Goal: Information Seeking & Learning: Learn about a topic

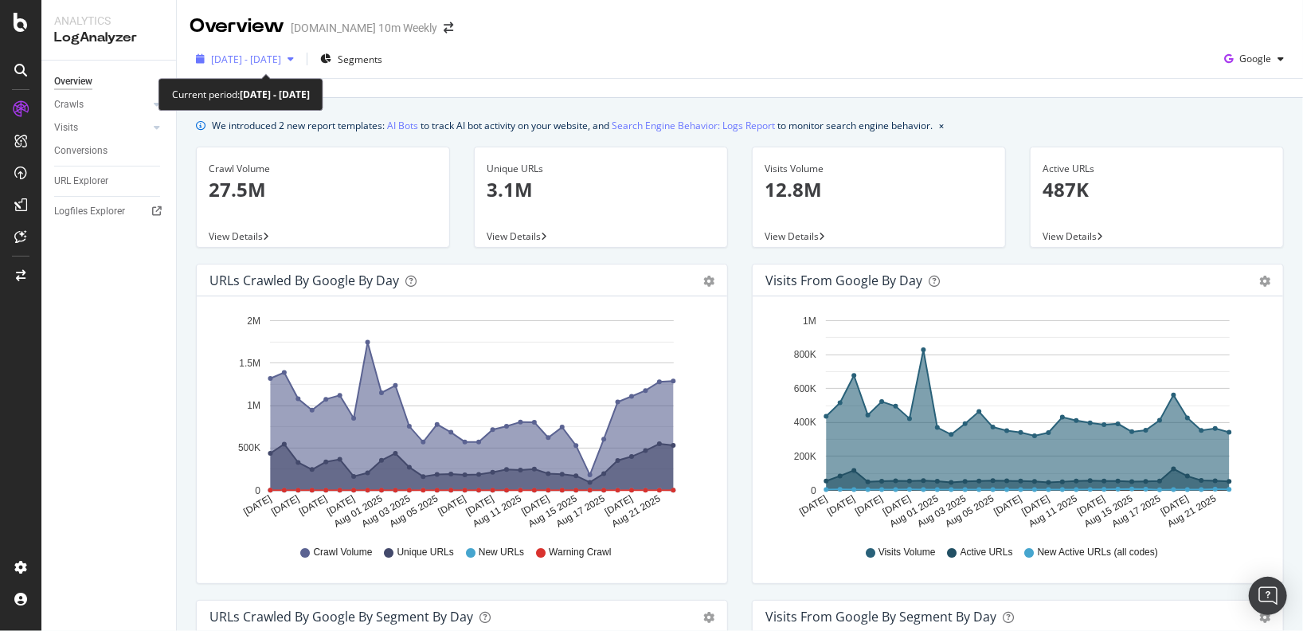
click at [300, 58] on div "button" at bounding box center [290, 59] width 19 height 10
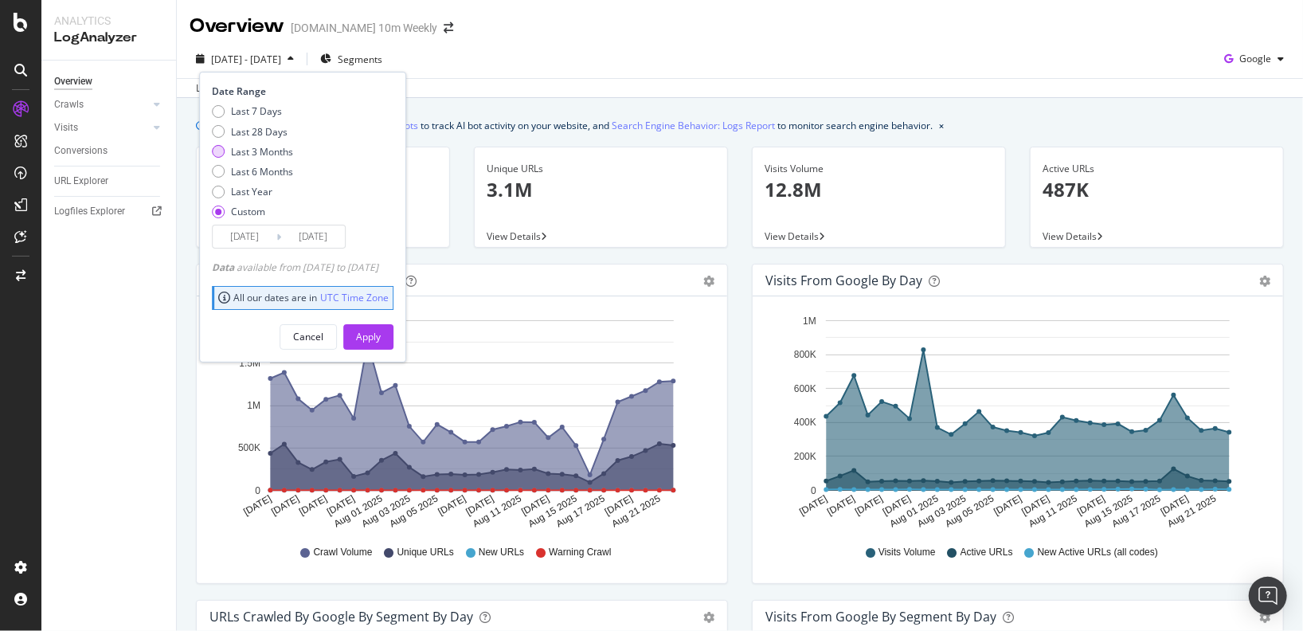
click at [217, 147] on div "Last 3 Months" at bounding box center [218, 151] width 13 height 13
type input "2025/05/26"
type input "2025/08/25"
click at [381, 335] on div "Apply" at bounding box center [368, 337] width 25 height 14
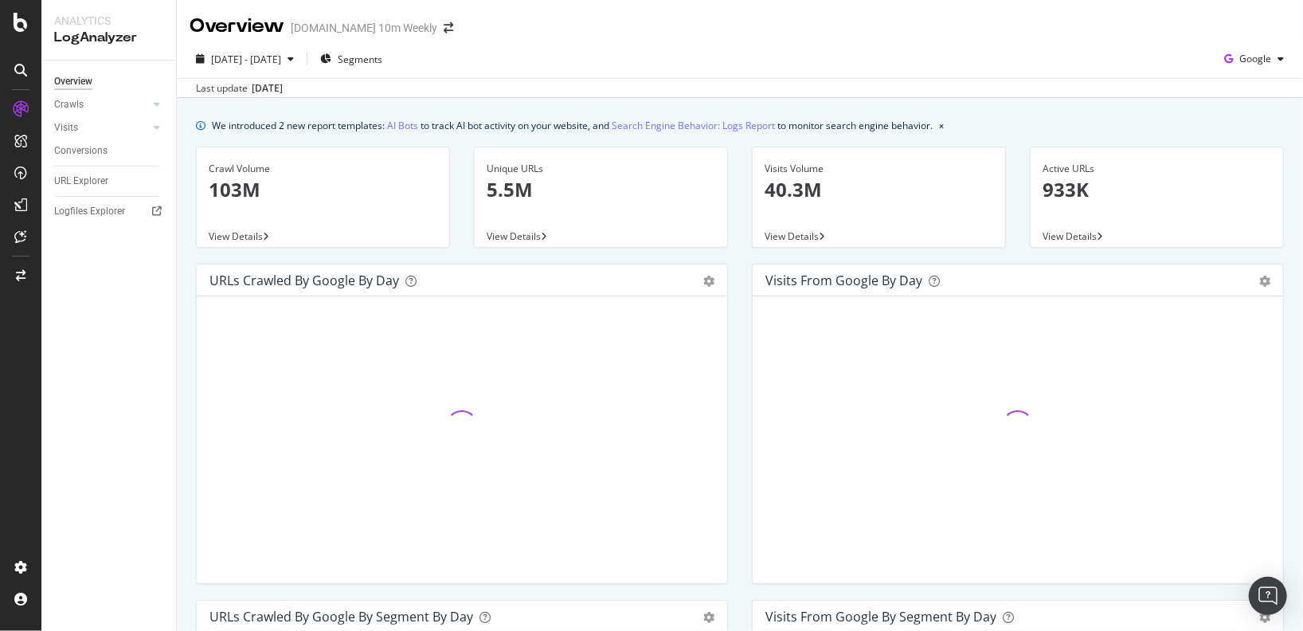
click at [459, 128] on div "We introduced 2 new report templates: AI Bots to track AI bot activity on your …" at bounding box center [572, 125] width 721 height 17
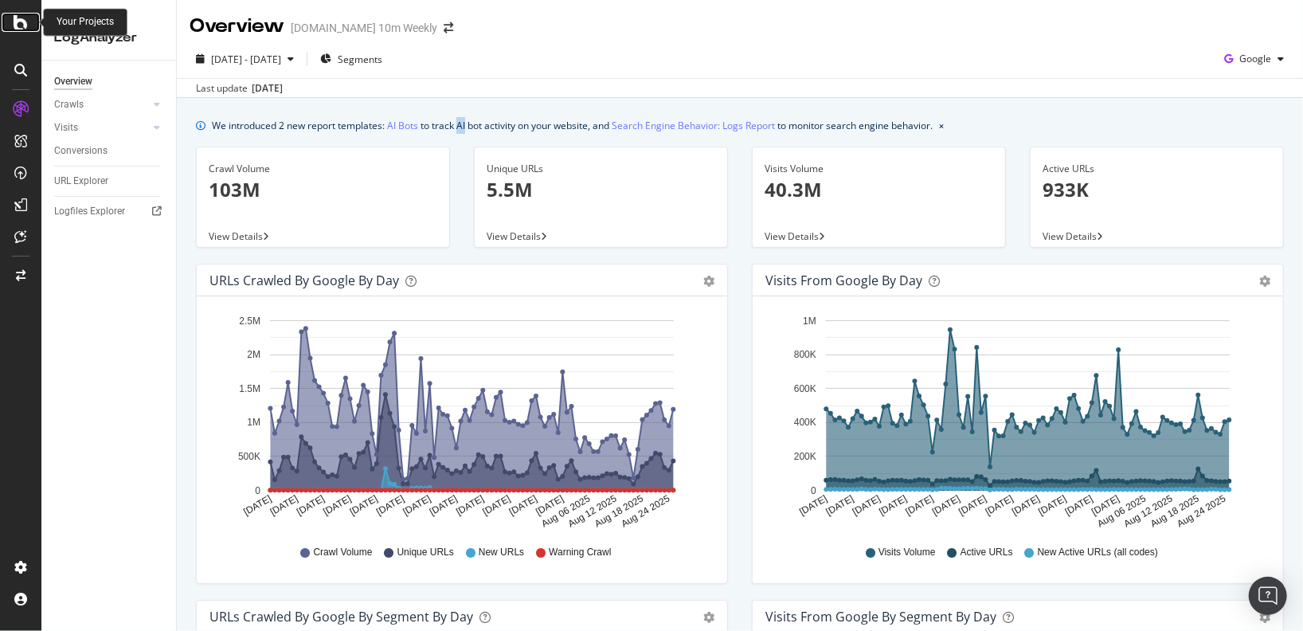
click at [23, 26] on icon at bounding box center [21, 22] width 14 height 19
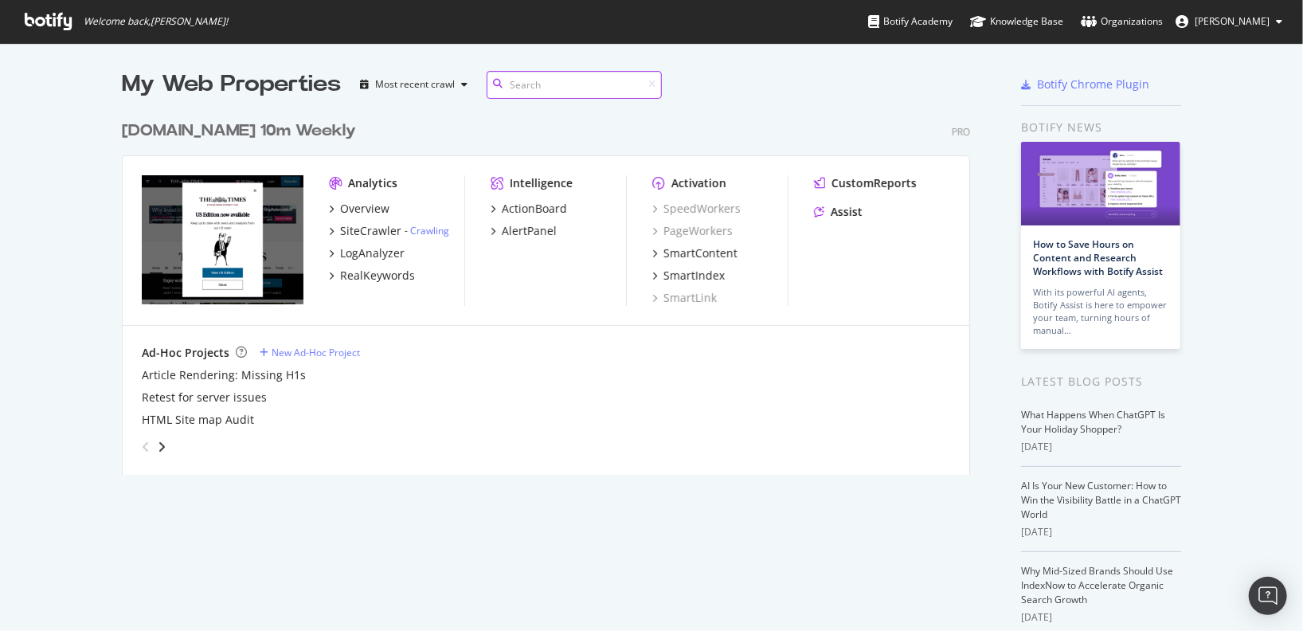
scroll to position [374, 860]
click at [364, 234] on div "SiteCrawler" at bounding box center [370, 231] width 61 height 16
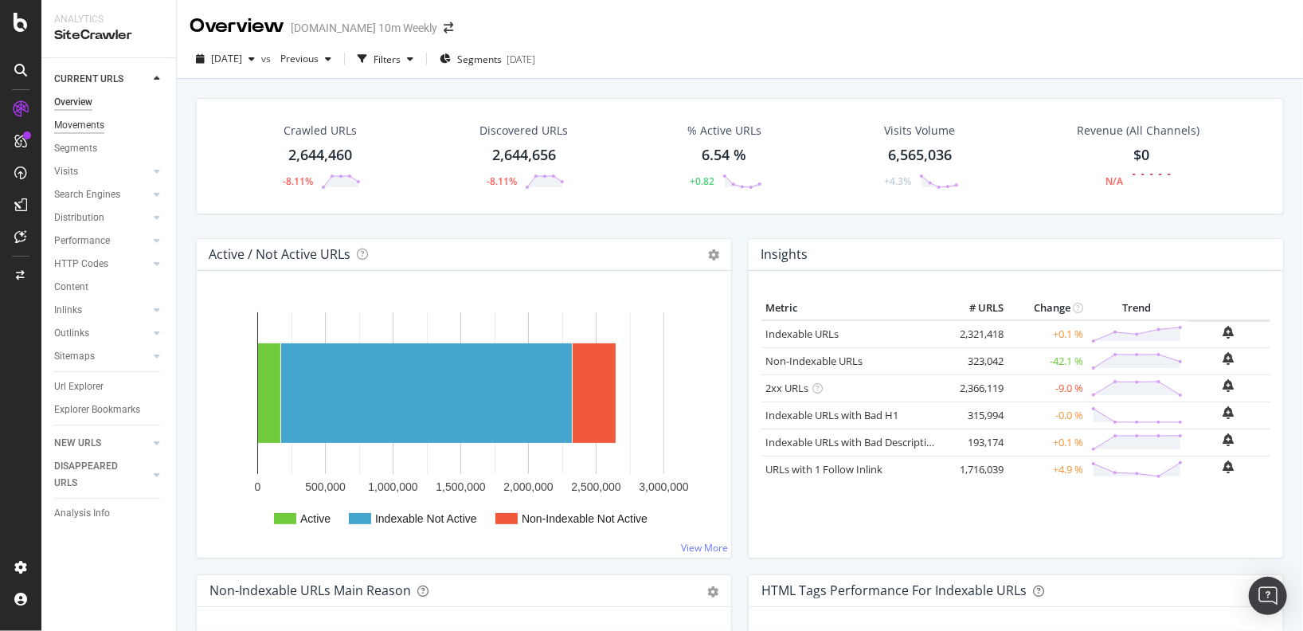
click at [85, 124] on div "Movements" at bounding box center [79, 125] width 50 height 17
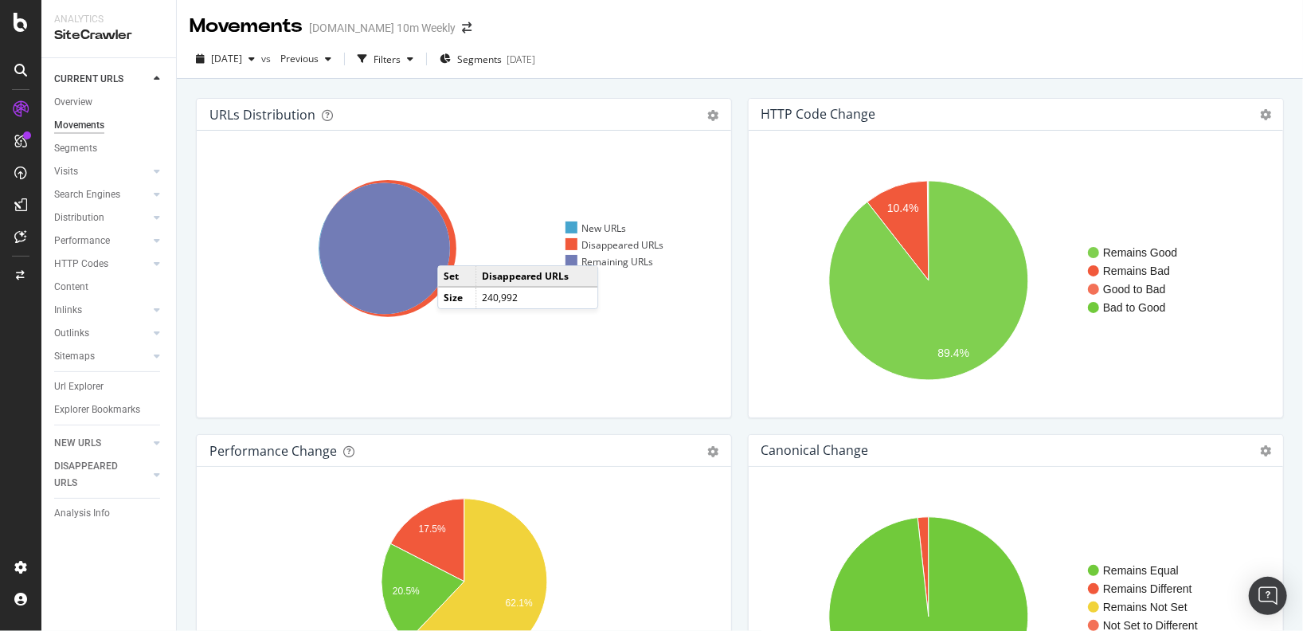
click at [453, 249] on icon at bounding box center [387, 248] width 137 height 137
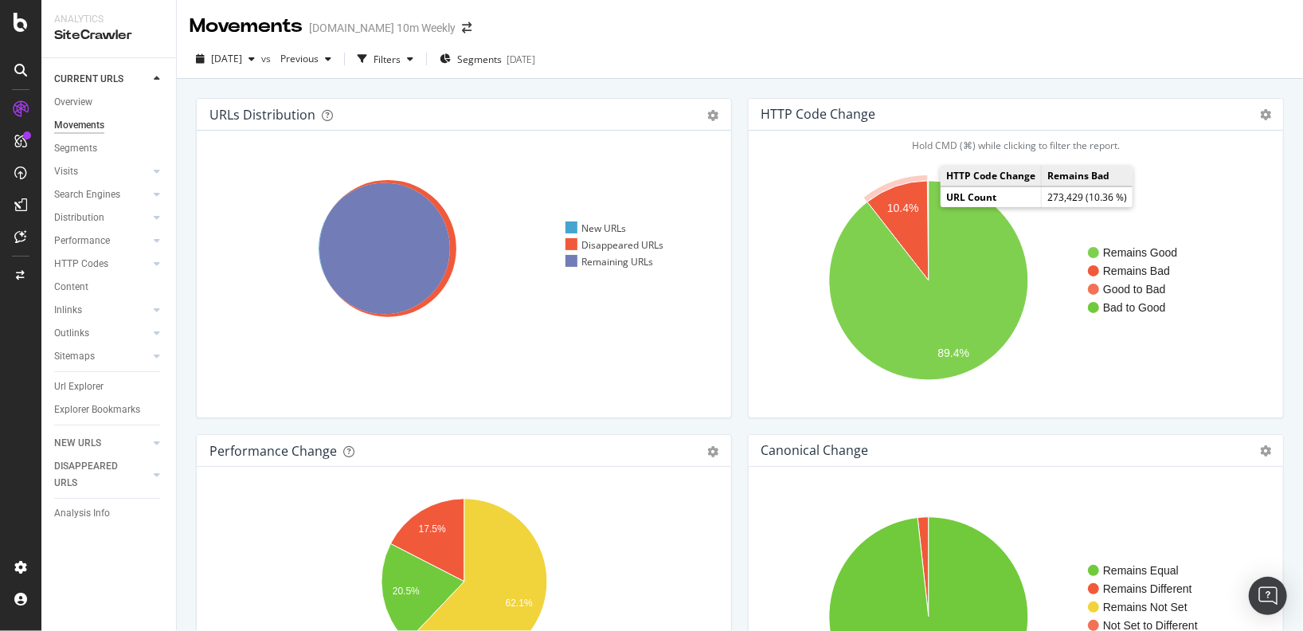
click at [906, 219] on icon "A chart." at bounding box center [897, 231] width 61 height 100
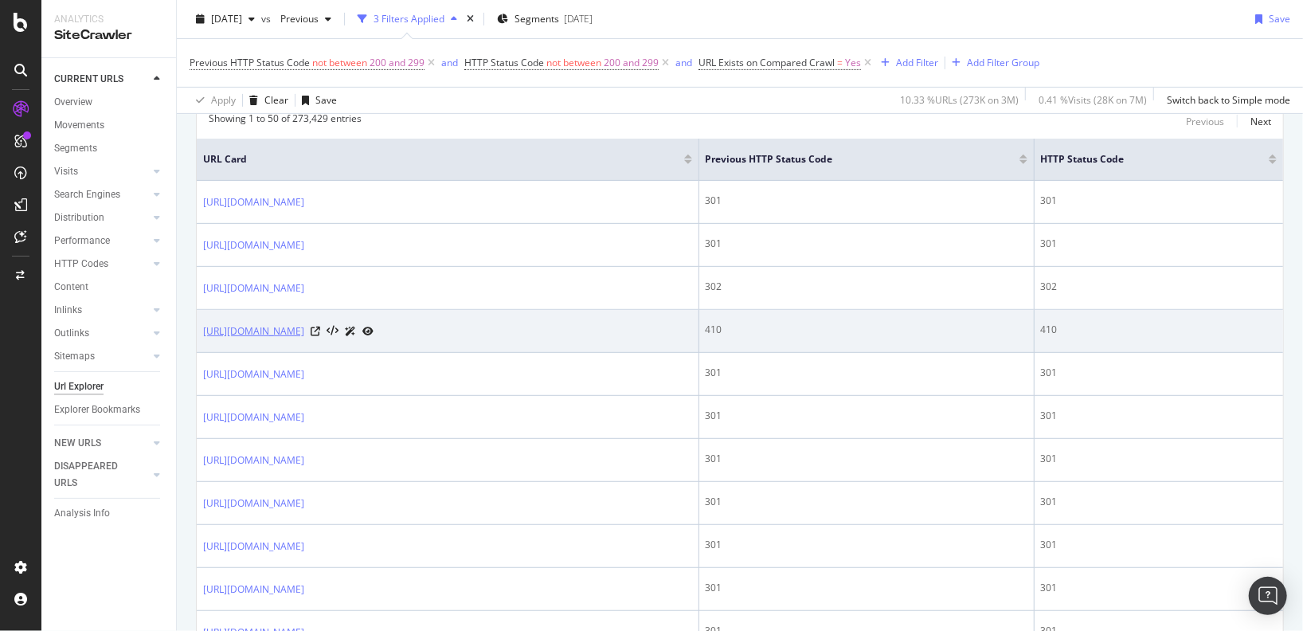
scroll to position [350, 0]
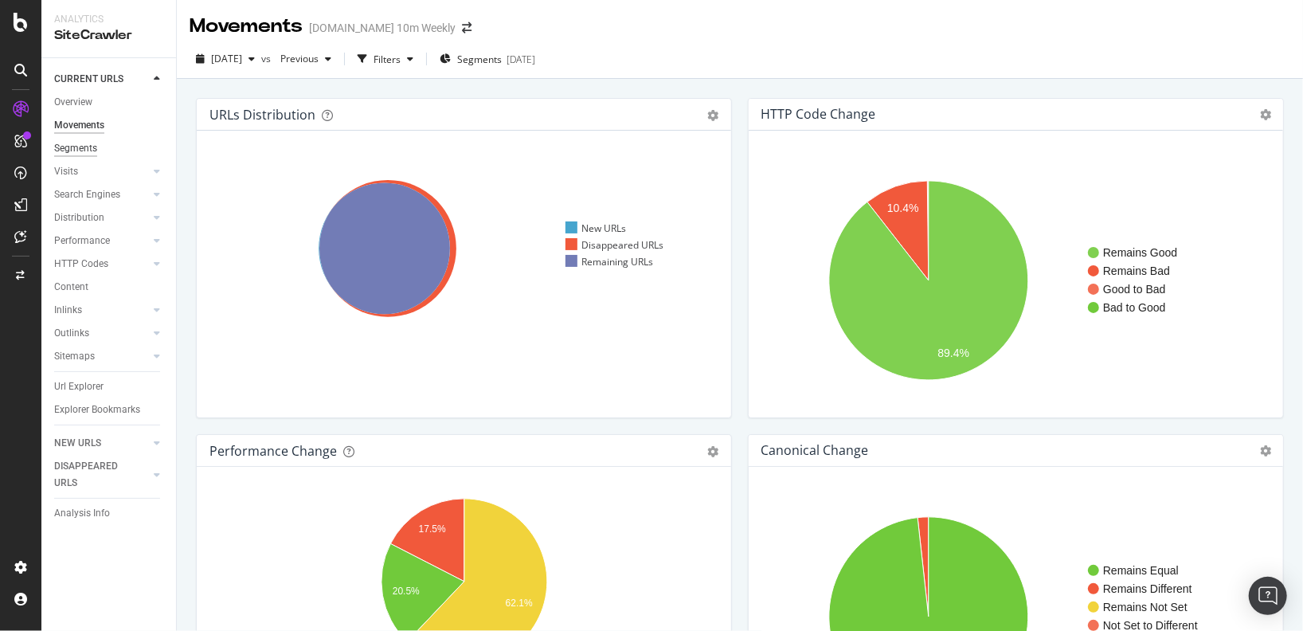
click at [84, 142] on div "Segments" at bounding box center [75, 148] width 43 height 17
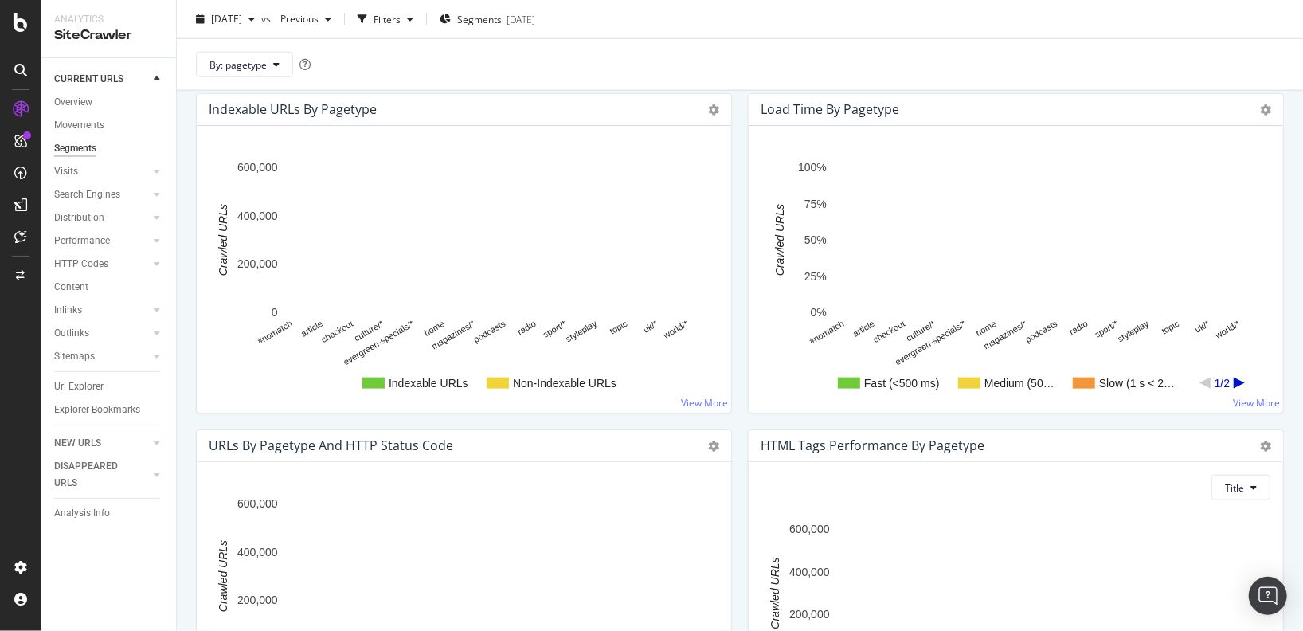
scroll to position [994, 0]
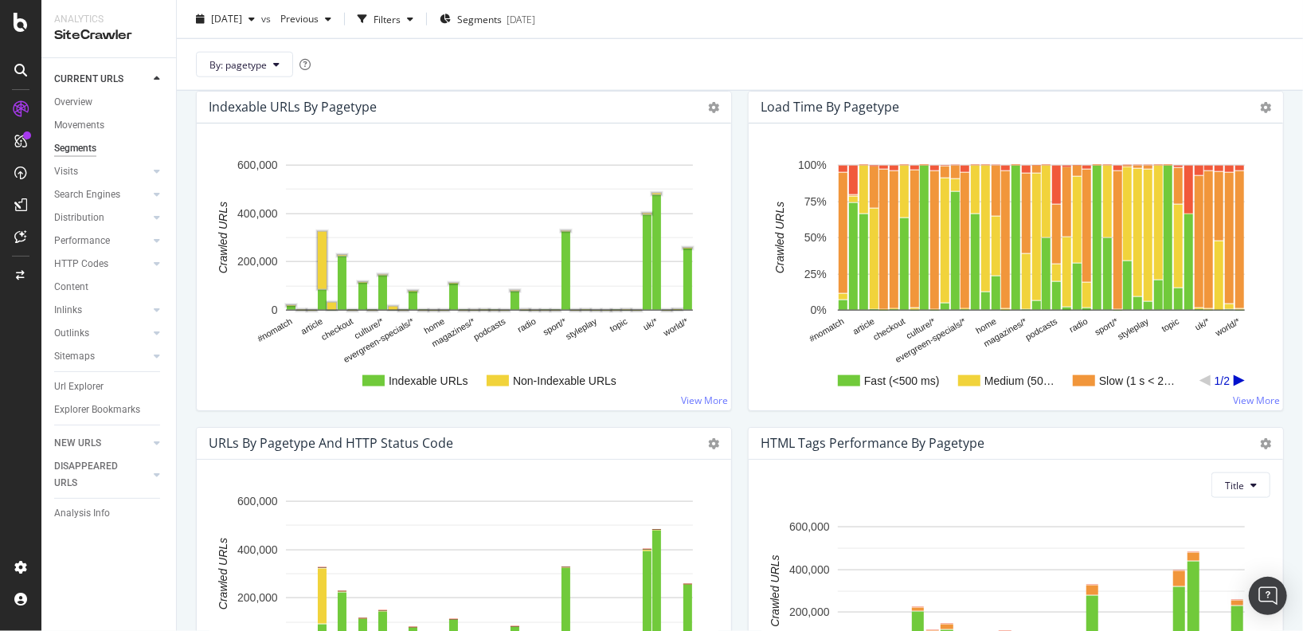
click at [533, 377] on text "Non-Indexable URLs" at bounding box center [565, 380] width 104 height 13
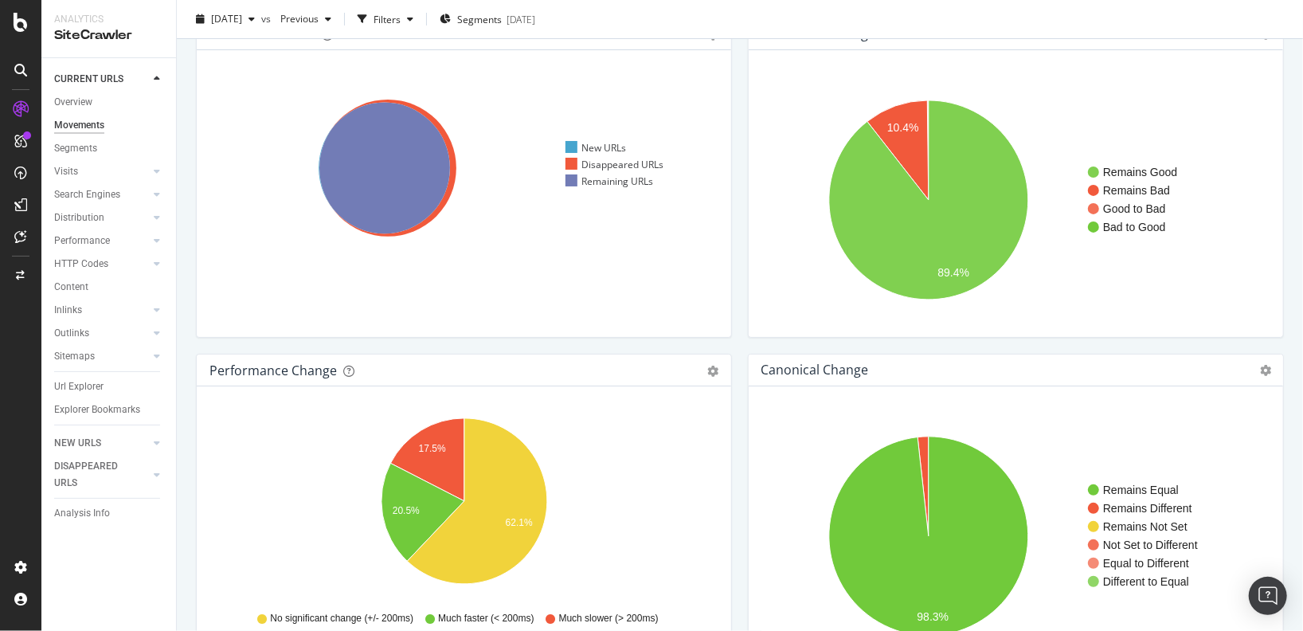
scroll to position [139, 0]
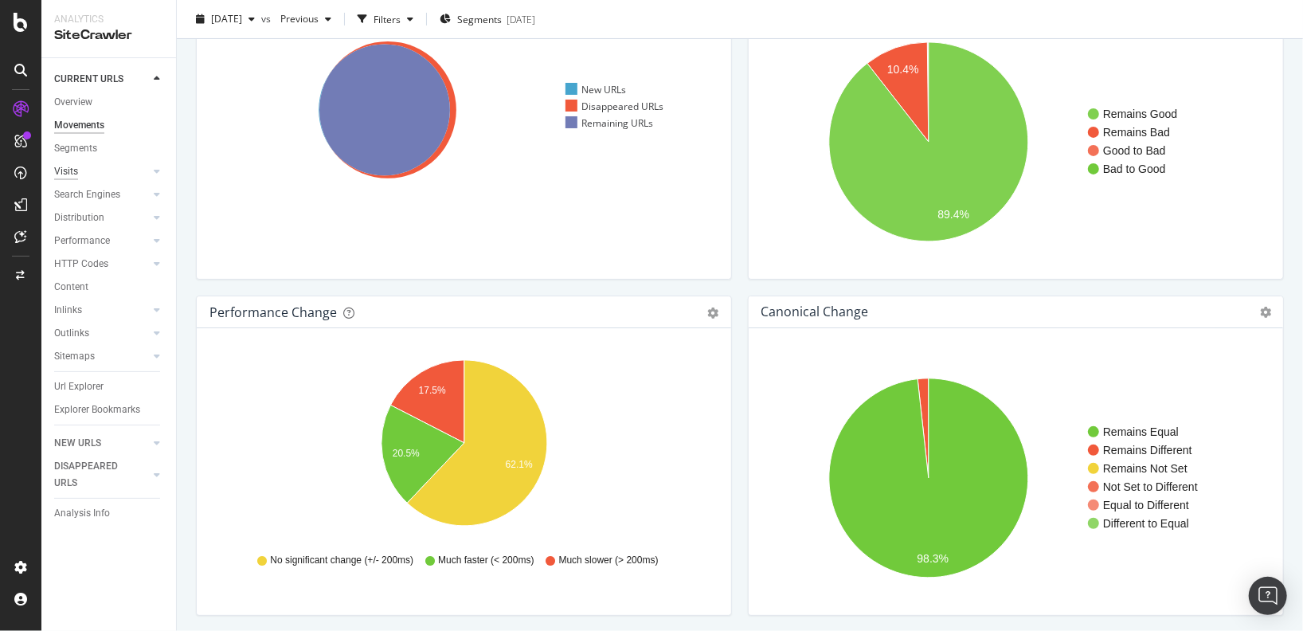
click at [70, 175] on div "Visits" at bounding box center [66, 171] width 24 height 17
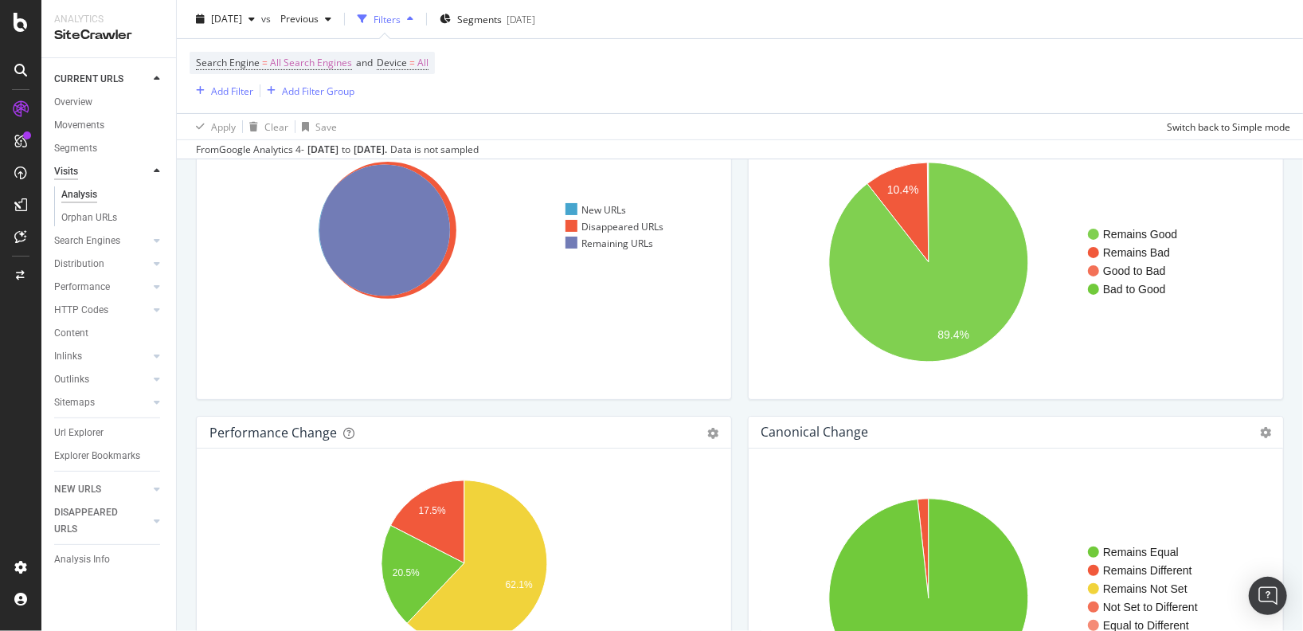
scroll to position [259, 0]
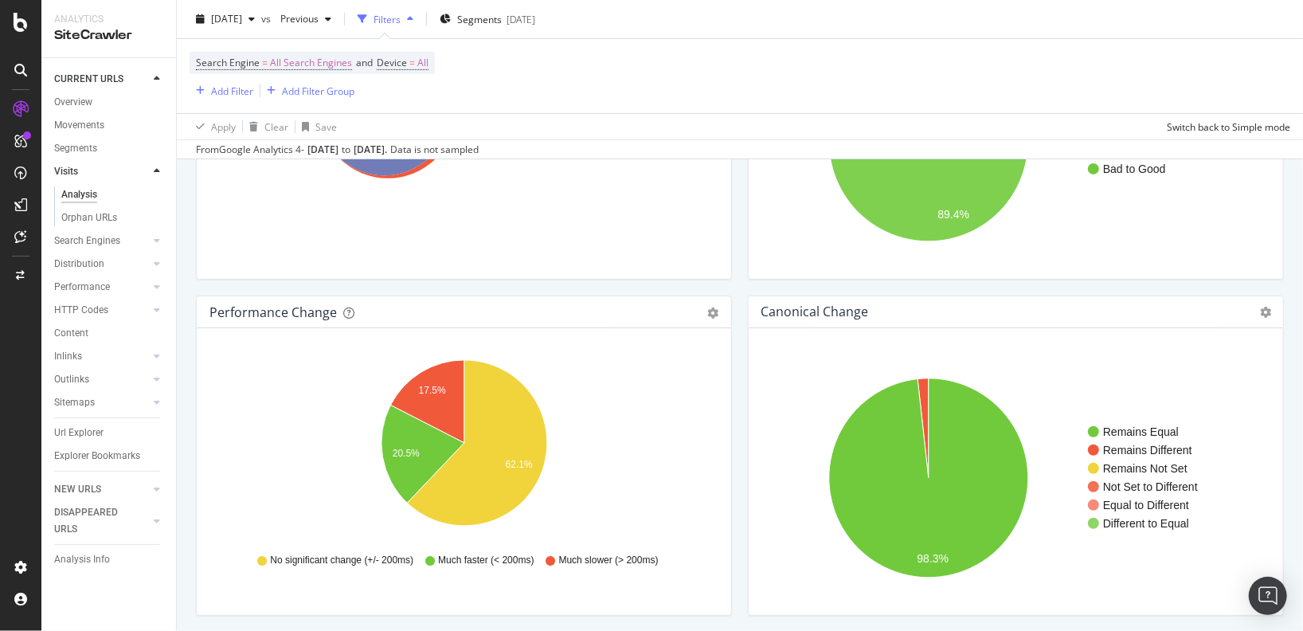
click at [87, 194] on div "Analysis" at bounding box center [79, 194] width 36 height 17
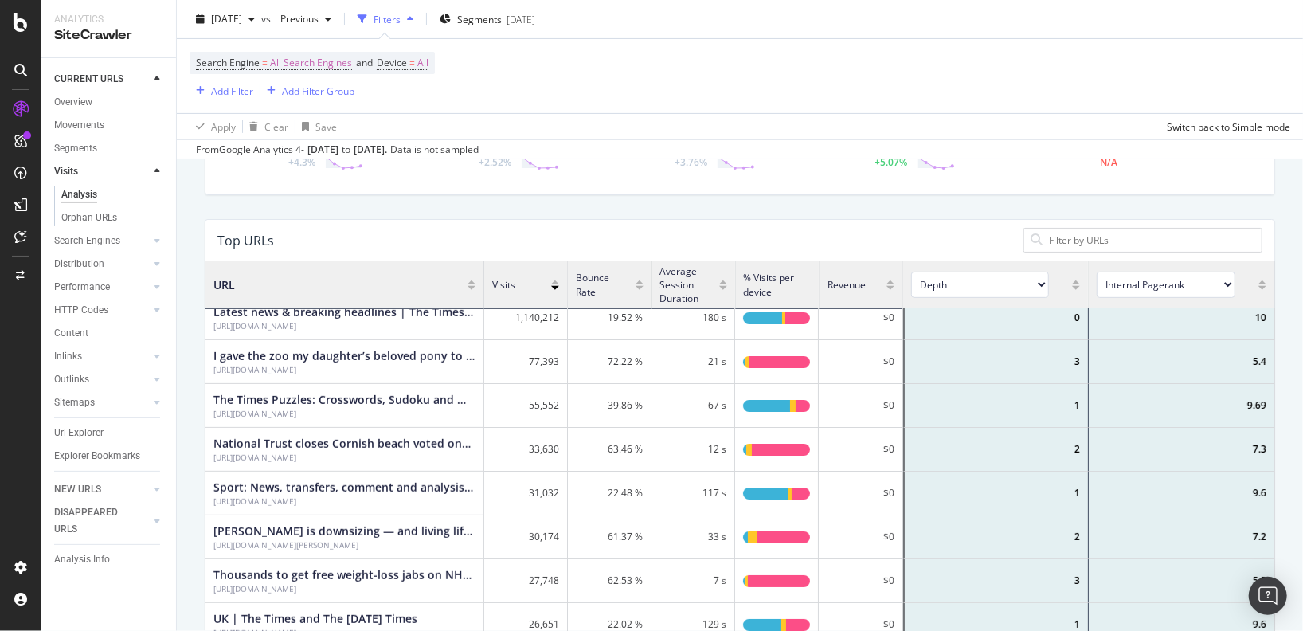
scroll to position [7, 0]
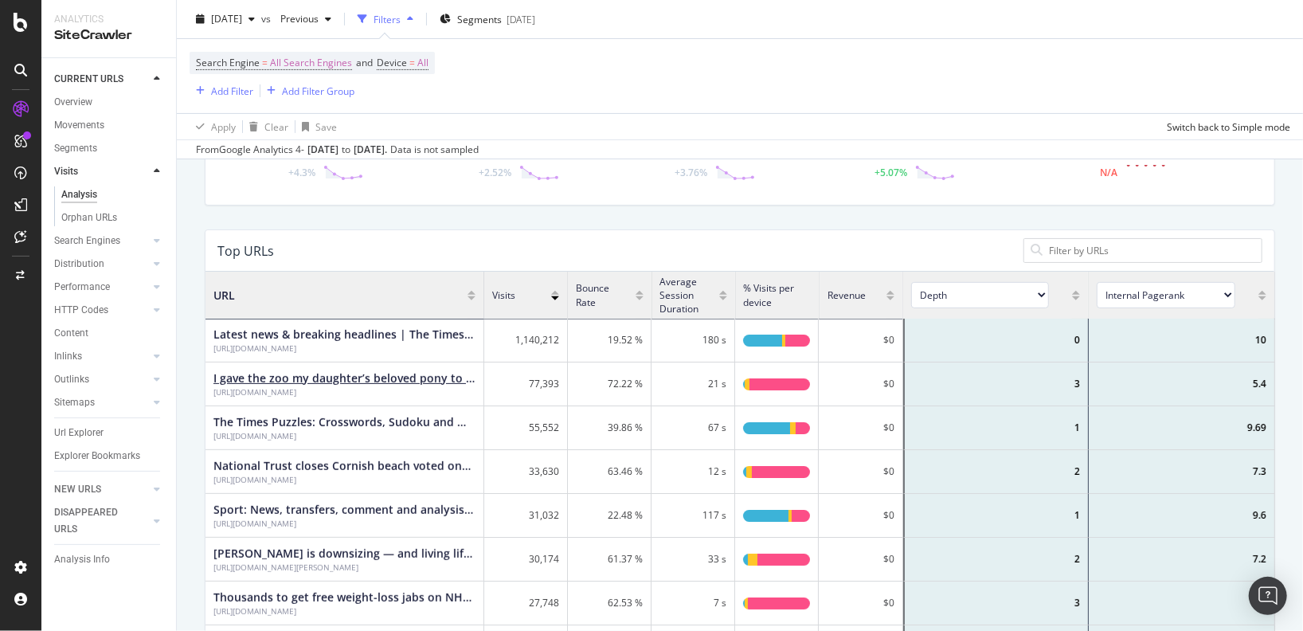
click at [382, 376] on div "I gave the zoo my daughter’s beloved pony to be fed to the lions" at bounding box center [344, 378] width 262 height 16
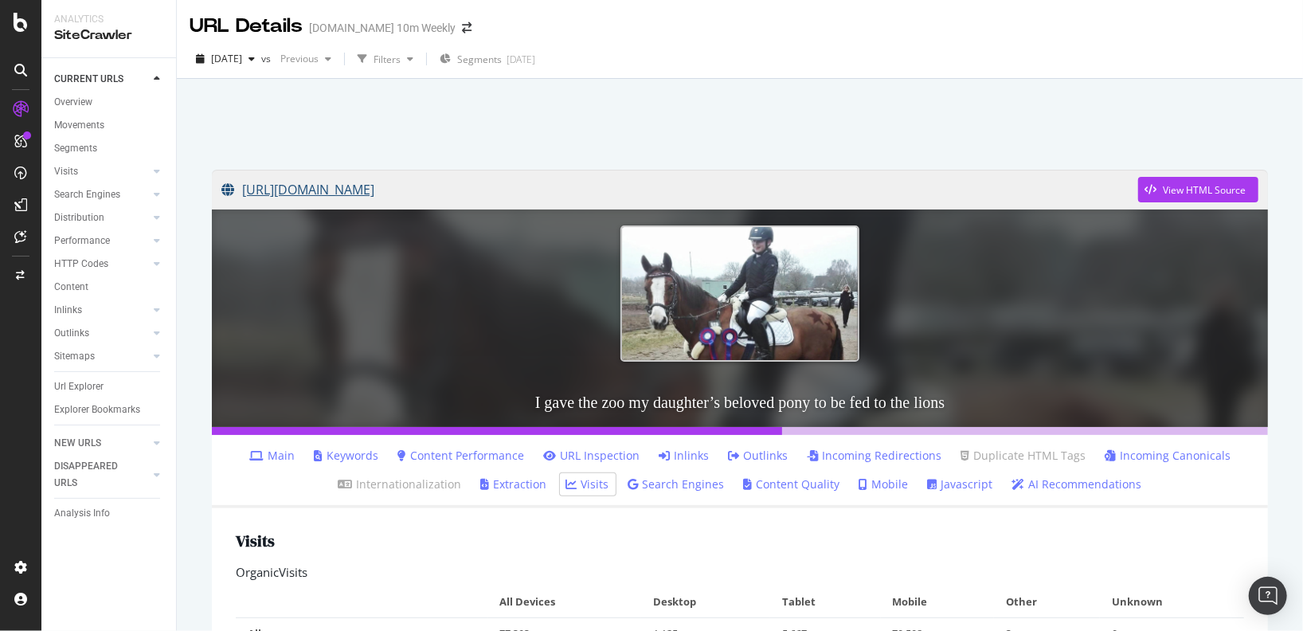
click at [748, 198] on link "[URL][DOMAIN_NAME]" at bounding box center [679, 190] width 917 height 40
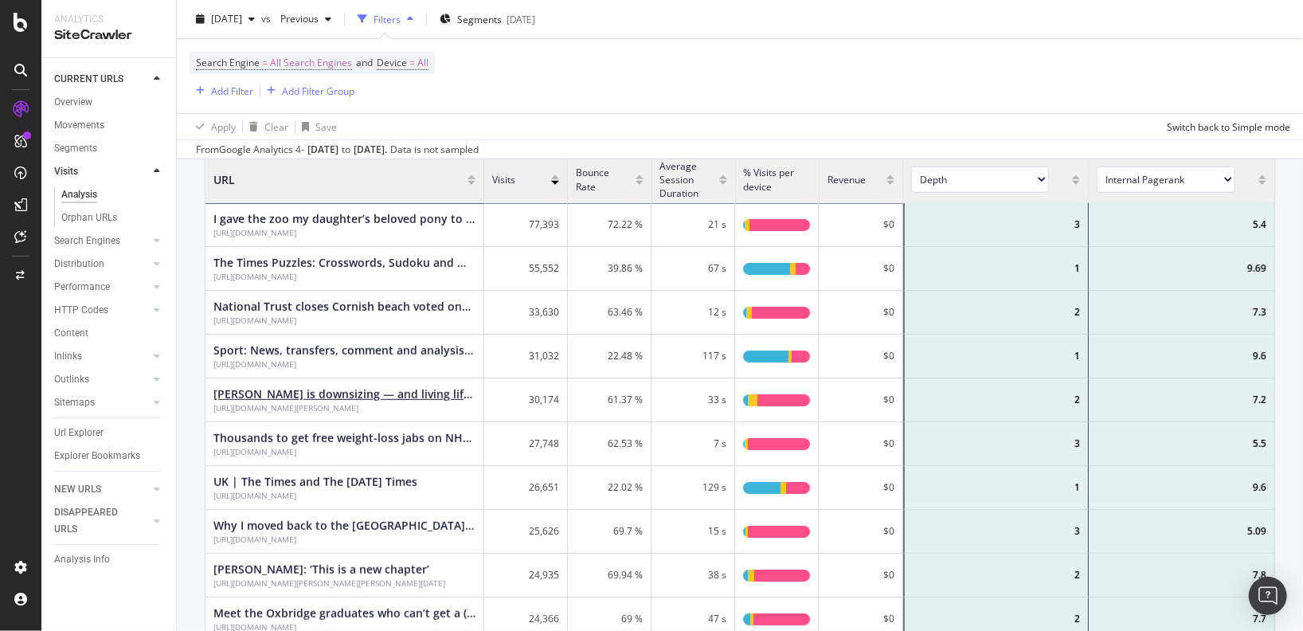
scroll to position [346, 0]
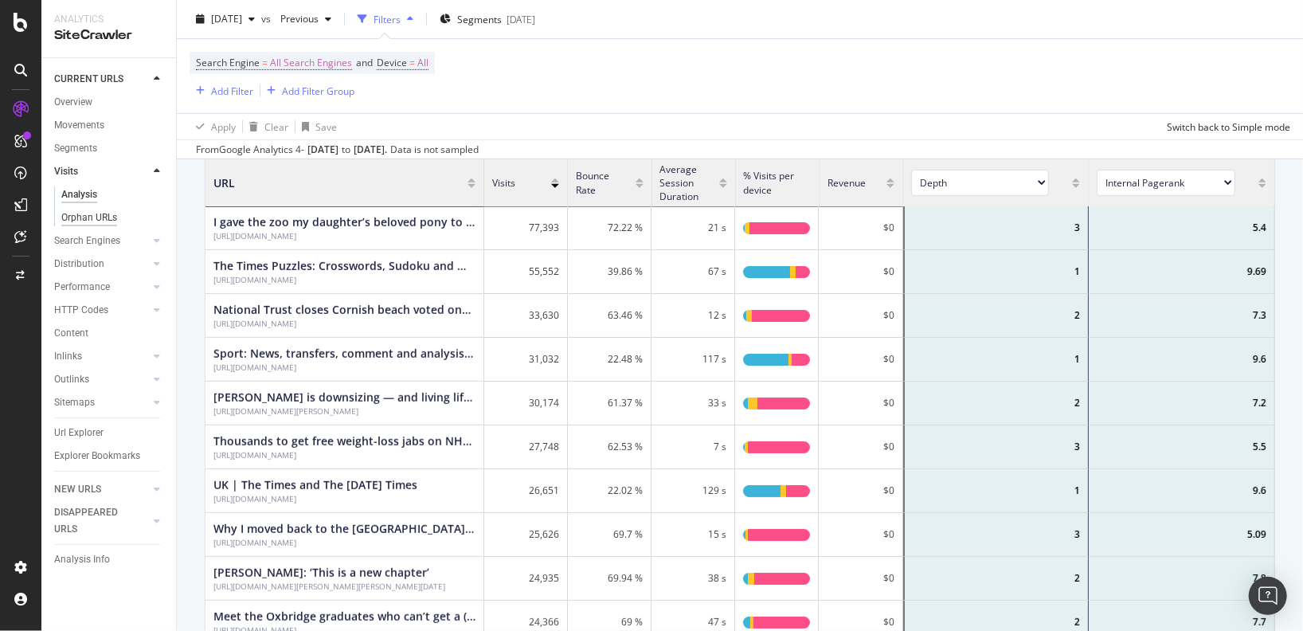
click at [77, 218] on div "Orphan URLs" at bounding box center [89, 217] width 56 height 17
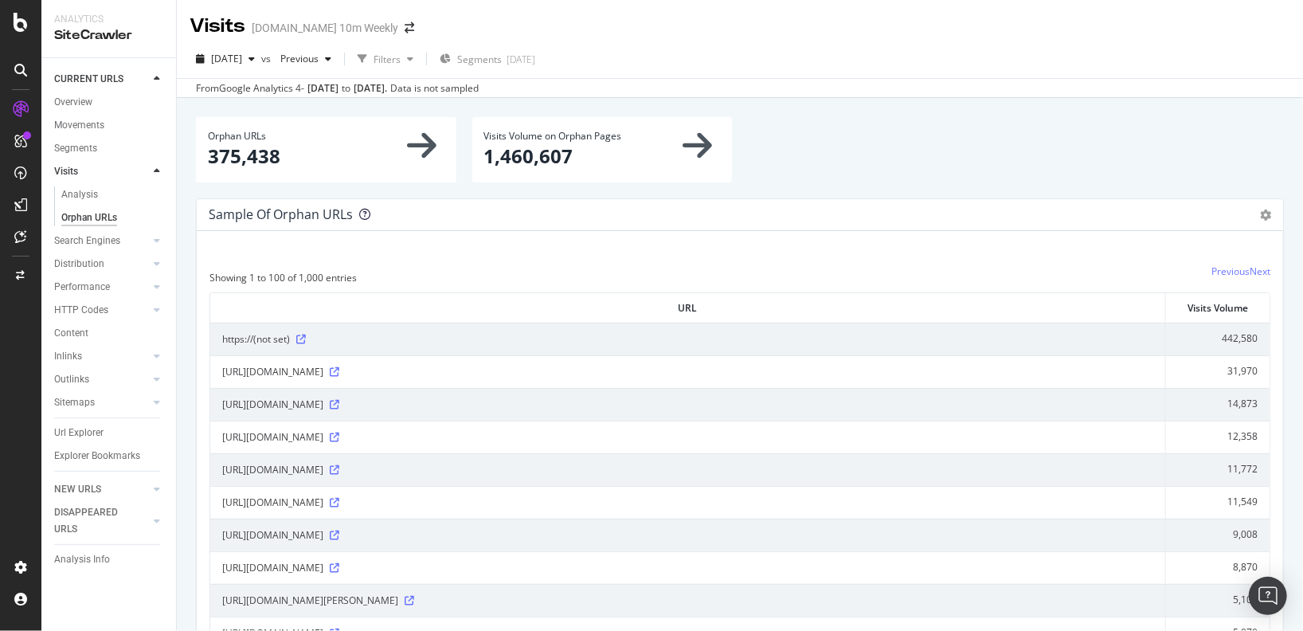
click at [364, 213] on icon at bounding box center [364, 214] width 11 height 11
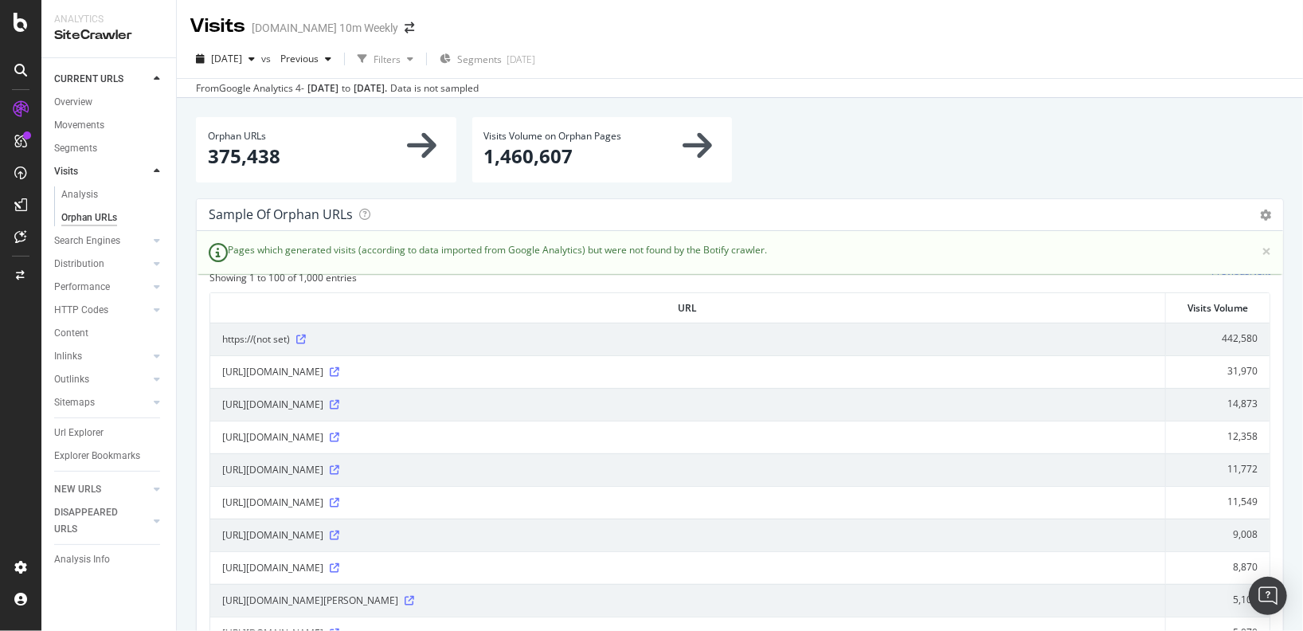
click at [198, 217] on div "Sample of orphan URLs Table Expand Export as CSV" at bounding box center [740, 215] width 1086 height 32
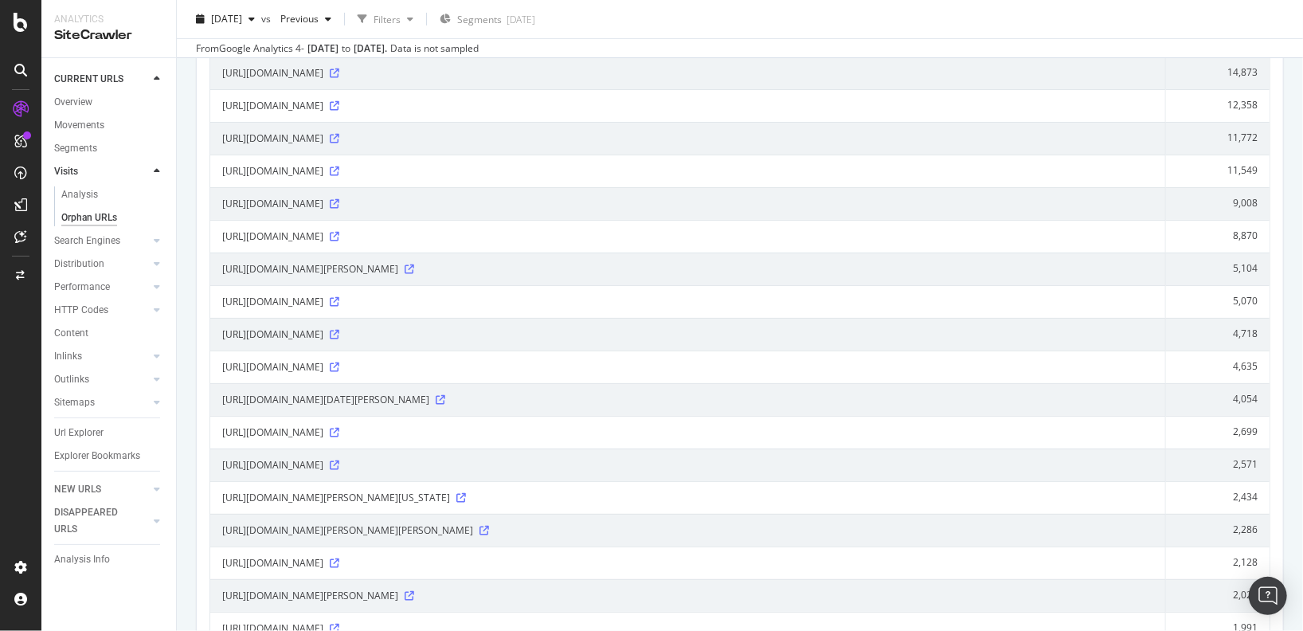
scroll to position [335, 0]
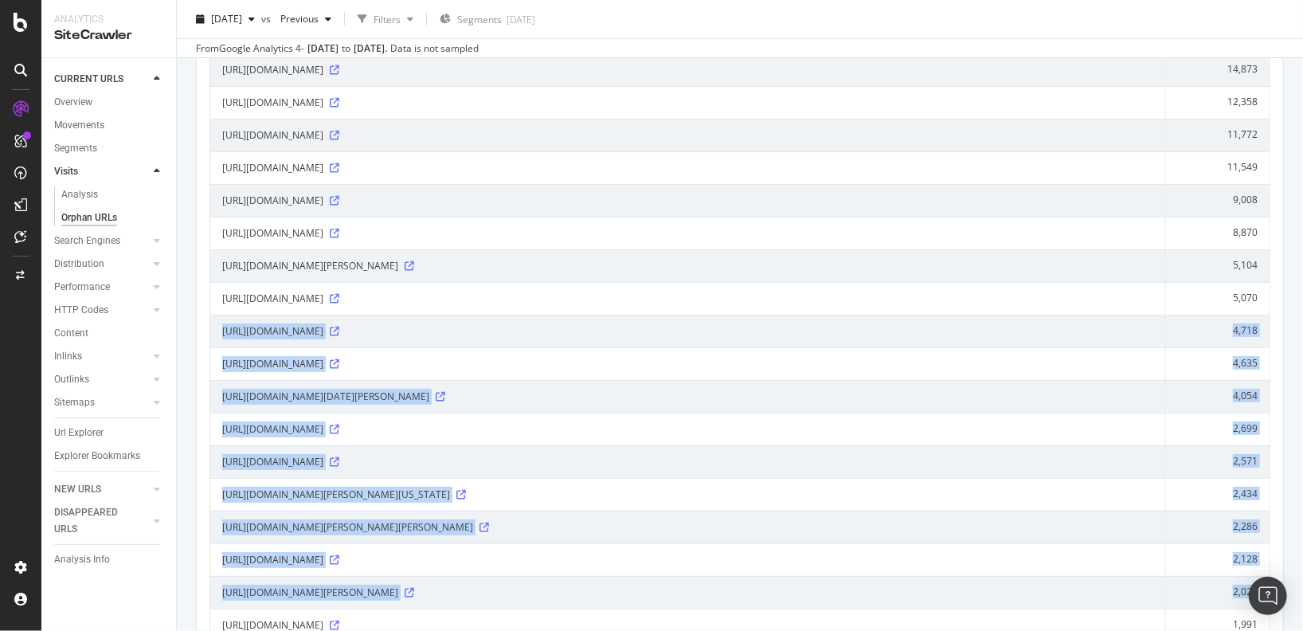
drag, startPoint x: 219, startPoint y: 327, endPoint x: 210, endPoint y: 611, distance: 283.7
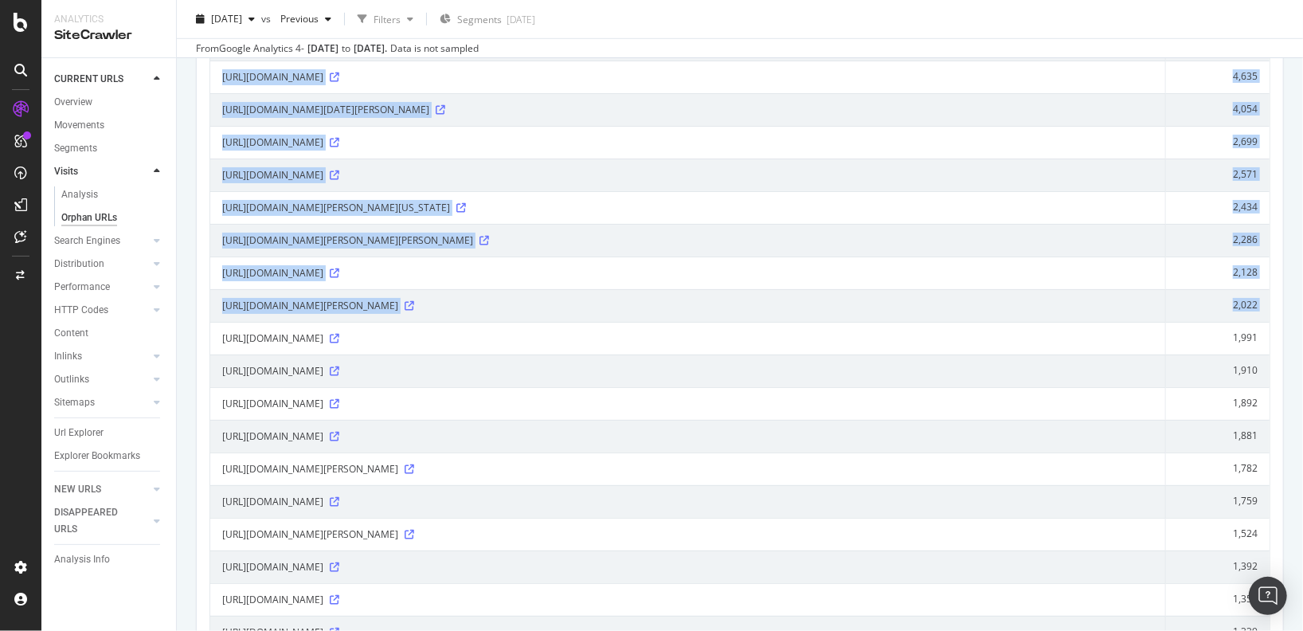
scroll to position [632, 0]
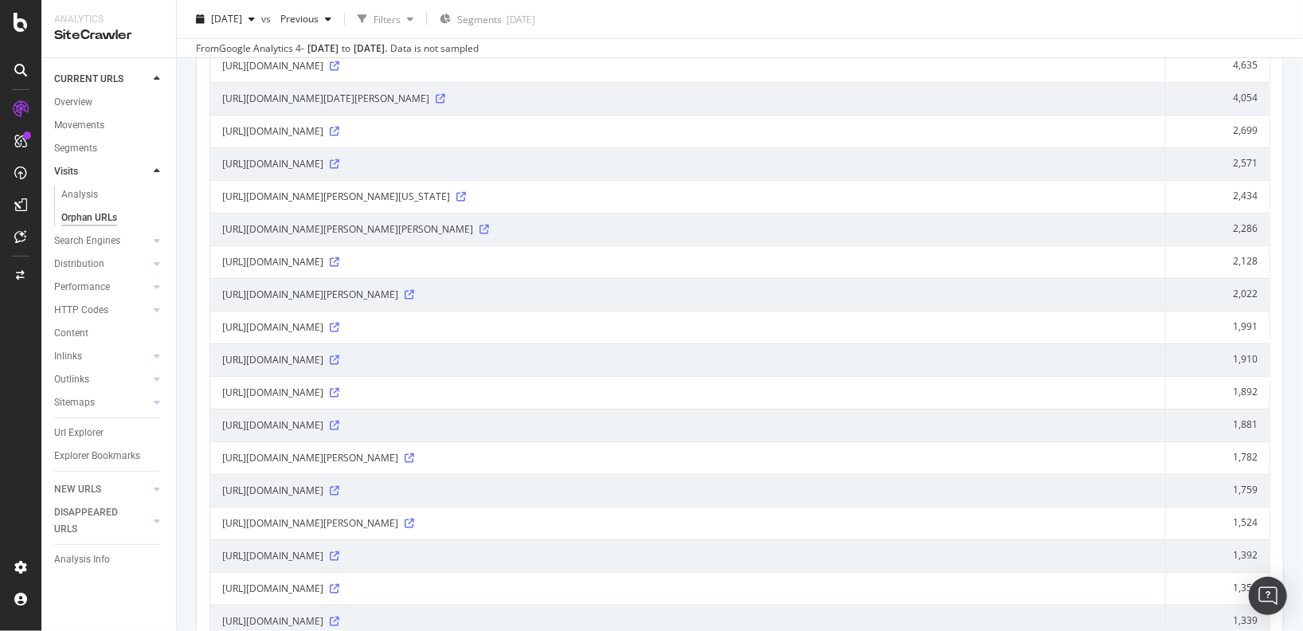
click at [339, 258] on icon at bounding box center [335, 262] width 10 height 10
click at [217, 409] on td "[URL][DOMAIN_NAME]" at bounding box center [688, 425] width 956 height 33
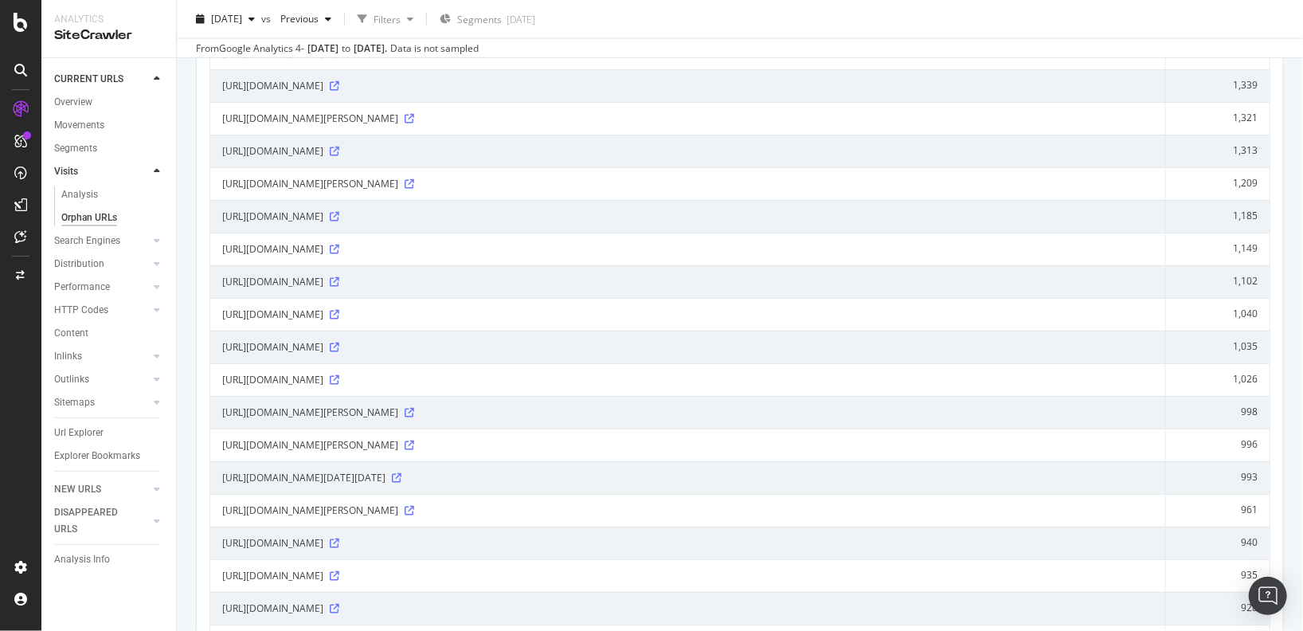
scroll to position [1171, 0]
click at [339, 79] on icon at bounding box center [335, 83] width 10 height 10
